Goal: Navigation & Orientation: Find specific page/section

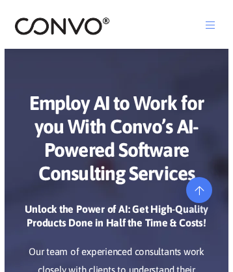
scroll to position [6446, 0]
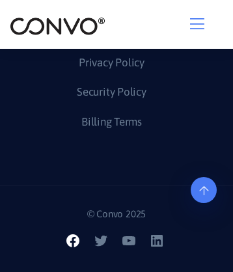
click at [74, 243] on icon at bounding box center [73, 241] width 16 height 16
click at [130, 243] on icon at bounding box center [129, 241] width 13 height 9
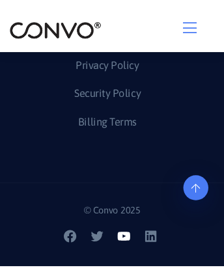
scroll to position [6397, 0]
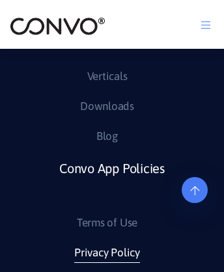
click at [106, 262] on link "Privacy Policy" at bounding box center [107, 253] width 66 height 21
